Goal: Transaction & Acquisition: Purchase product/service

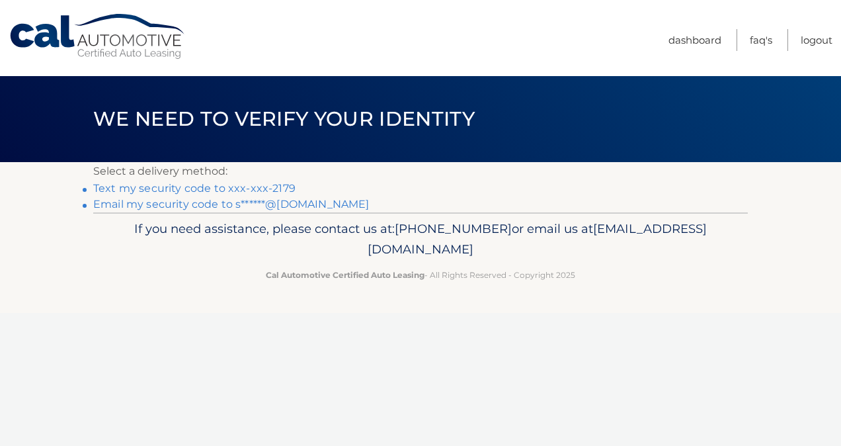
click at [210, 188] on link "Text my security code to xxx-xxx-2179" at bounding box center [194, 188] width 202 height 13
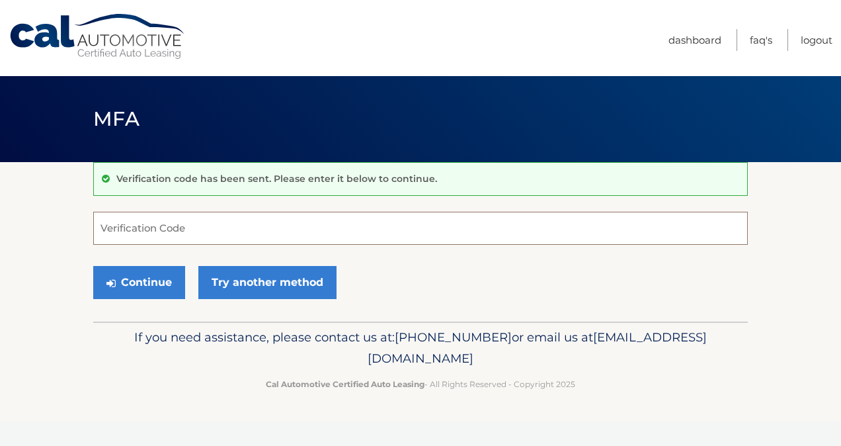
click at [115, 222] on input "Verification Code" at bounding box center [420, 228] width 655 height 33
type input "515427"
click at [153, 281] on button "Continue" at bounding box center [139, 282] width 92 height 33
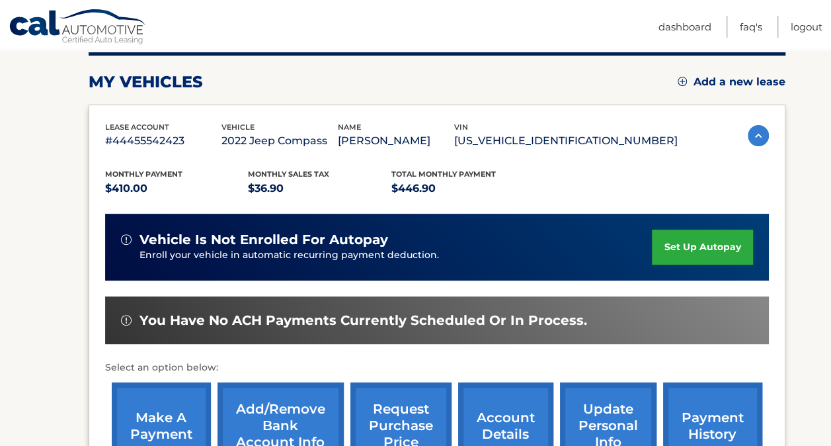
scroll to position [198, 0]
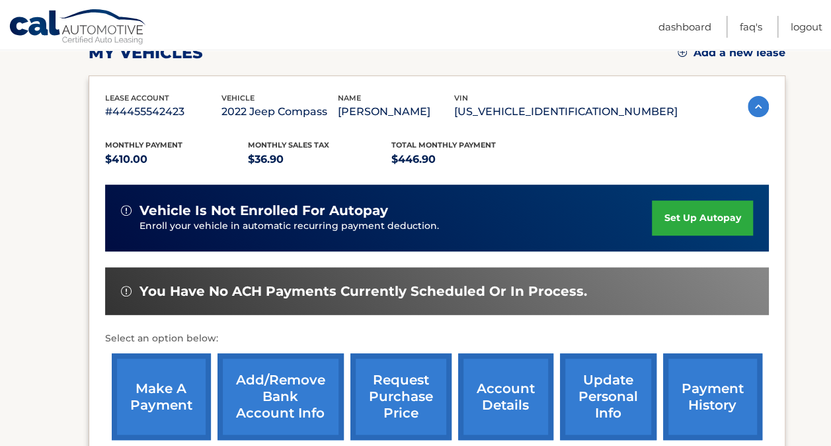
click at [157, 386] on link "make a payment" at bounding box center [161, 396] width 99 height 87
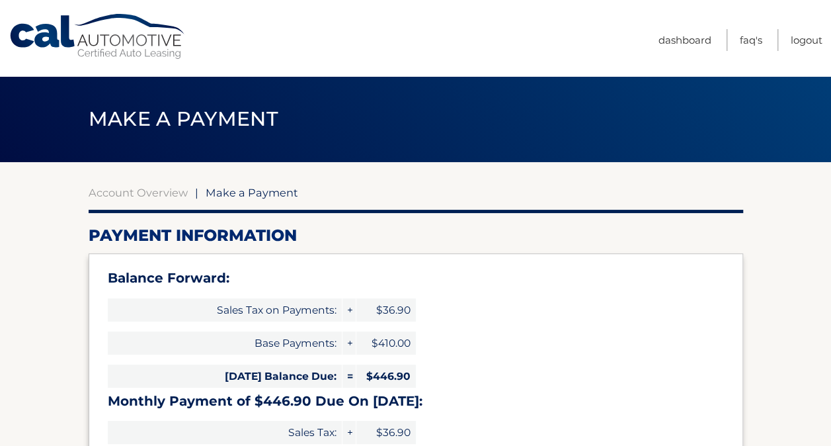
select select "ZDZjYmFmNmUtZjI5My00MTdmLTg3YWEtZTU1NTRlMWJkZDUz"
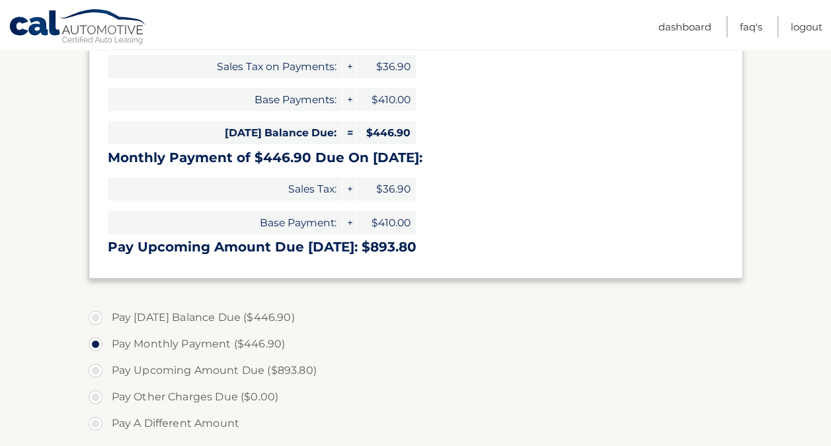
scroll to position [264, 0]
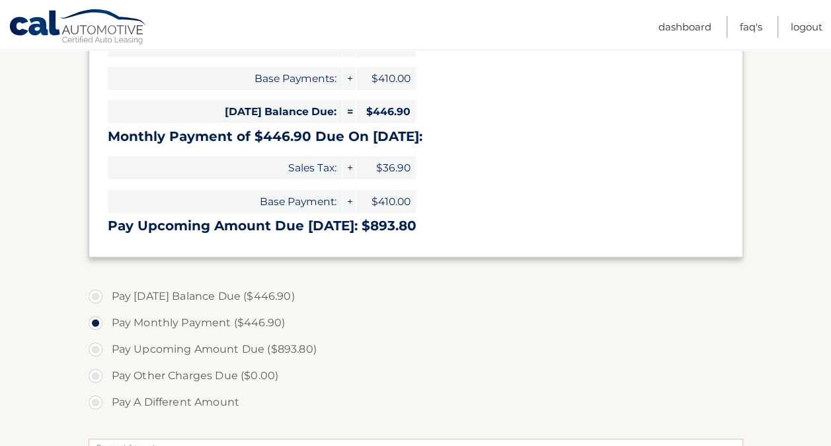
click at [95, 298] on label "Pay Today's Balance Due ($446.90)" at bounding box center [416, 296] width 655 height 26
click at [95, 298] on input "Pay Today's Balance Due ($446.90)" at bounding box center [100, 293] width 13 height 21
radio input "true"
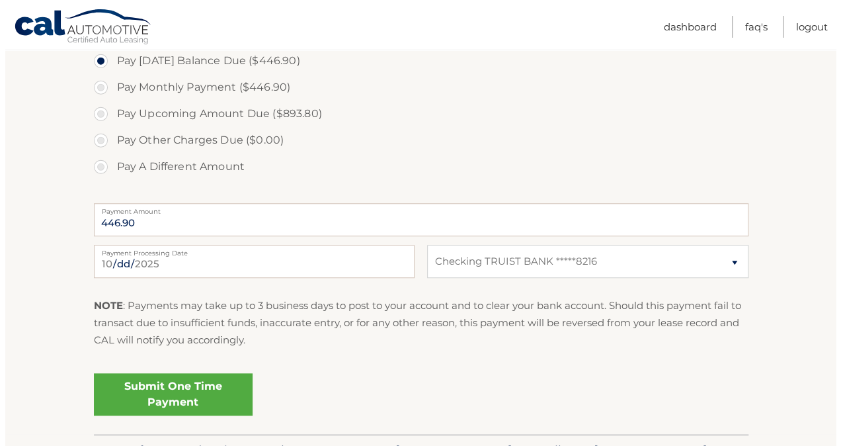
scroll to position [529, 0]
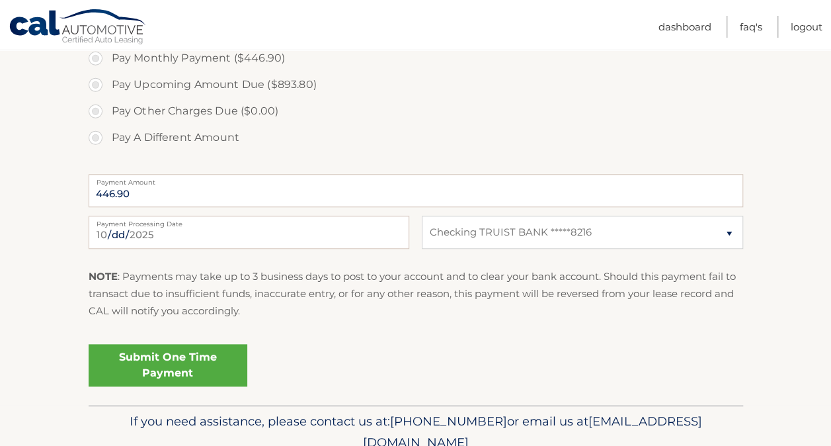
click at [186, 350] on link "Submit One Time Payment" at bounding box center [168, 365] width 159 height 42
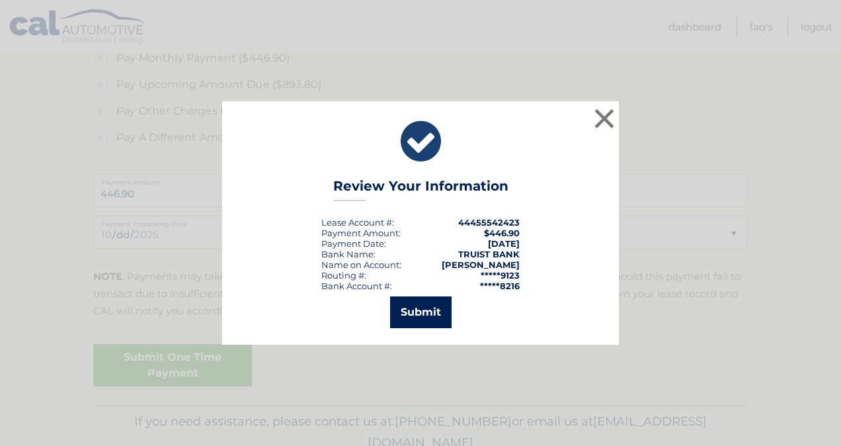
click at [438, 316] on button "Submit" at bounding box center [420, 312] width 61 height 32
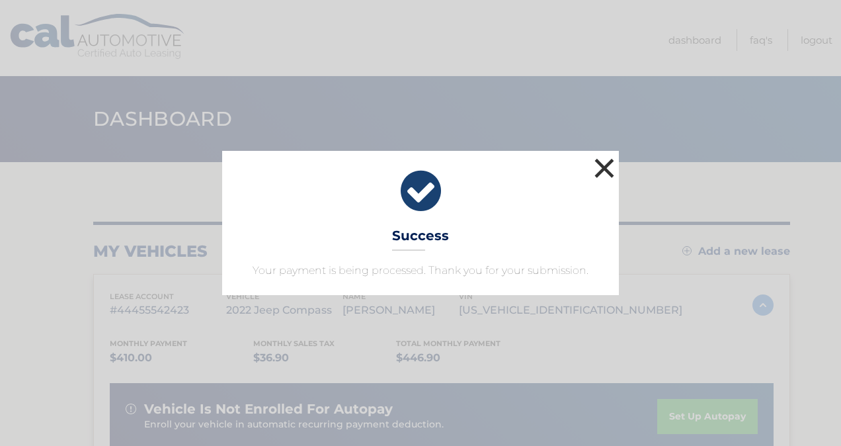
click at [599, 177] on button "×" at bounding box center [604, 168] width 26 height 26
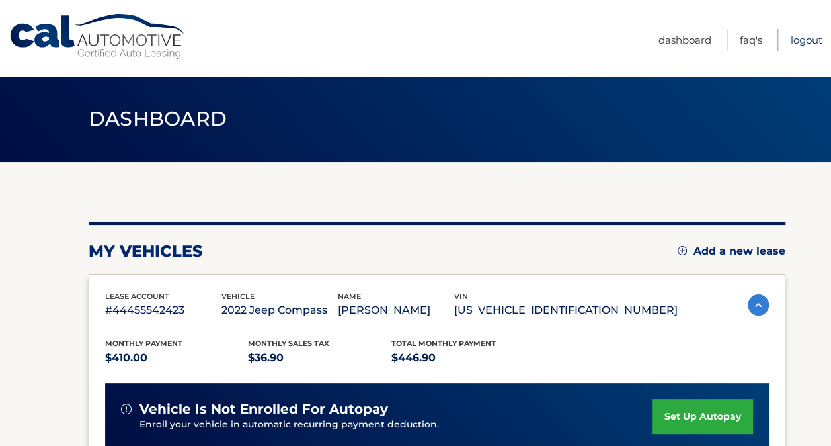
click at [803, 38] on link "Logout" at bounding box center [807, 40] width 32 height 22
